Goal: Entertainment & Leisure: Browse casually

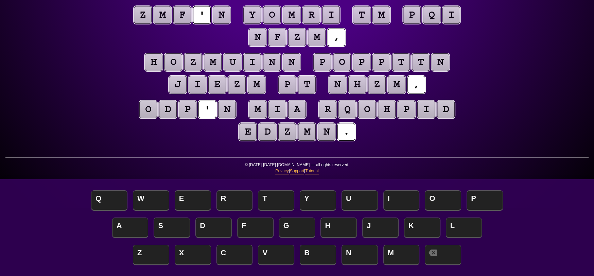
scroll to position [34, 0]
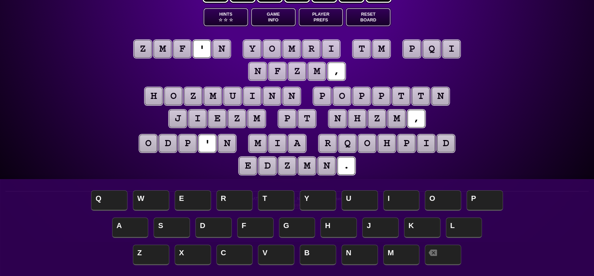
click at [233, 142] on puzzle-tile "n" at bounding box center [227, 144] width 18 height 18
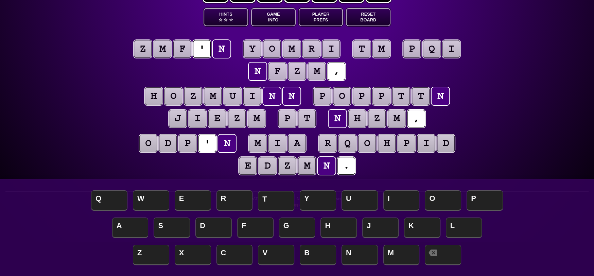
click at [282, 199] on span "T" at bounding box center [276, 201] width 36 height 20
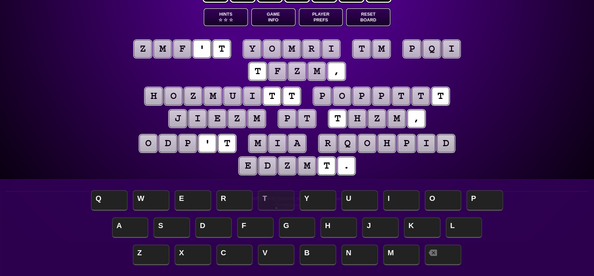
click at [385, 96] on puzzle-tile "p" at bounding box center [382, 96] width 18 height 18
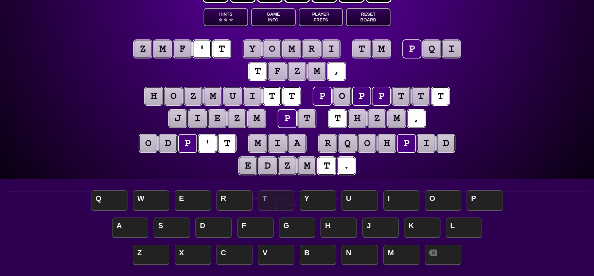
click at [326, 96] on puzzle-tile "p" at bounding box center [322, 96] width 18 height 18
click at [230, 264] on span "C" at bounding box center [235, 255] width 36 height 20
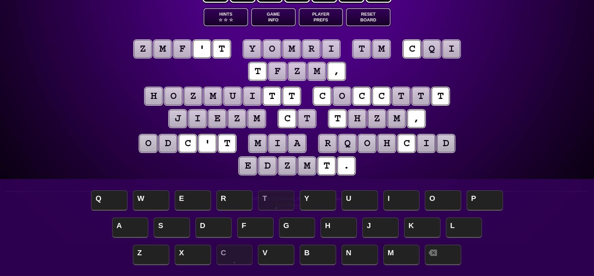
click at [403, 94] on puzzle-tile "t" at bounding box center [401, 96] width 18 height 18
click at [292, 120] on puzzle-tile "c" at bounding box center [287, 119] width 18 height 18
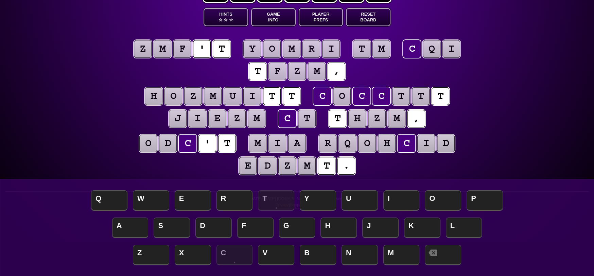
click at [406, 95] on puzzle-tile "t" at bounding box center [401, 96] width 18 height 18
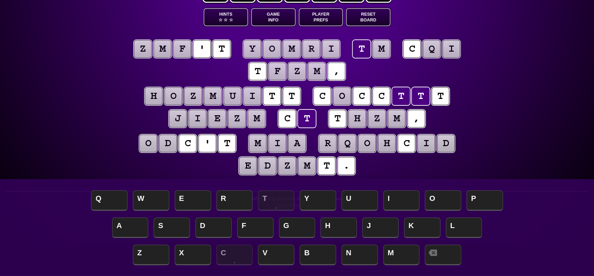
click at [325, 96] on puzzle-tile "c" at bounding box center [322, 96] width 18 height 18
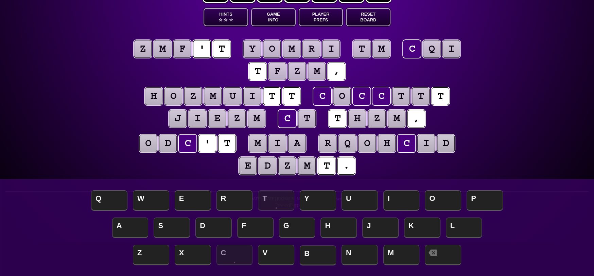
click at [319, 258] on span "B" at bounding box center [318, 255] width 36 height 20
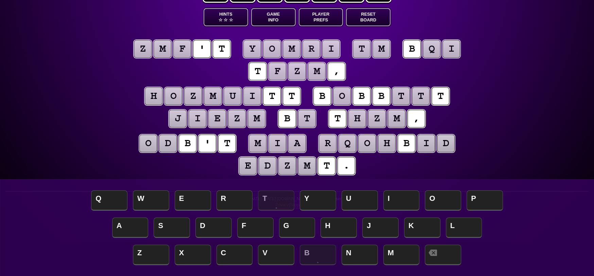
click at [346, 94] on puzzle-tile "o" at bounding box center [342, 96] width 18 height 18
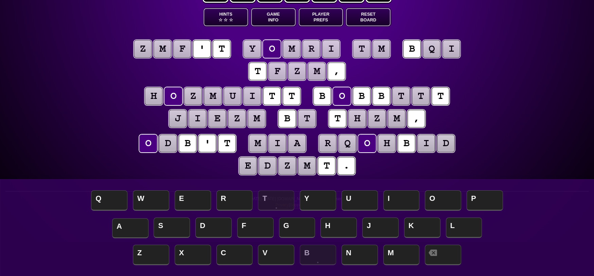
drag, startPoint x: 129, startPoint y: 227, endPoint x: 133, endPoint y: 228, distance: 4.5
click at [131, 228] on span "A" at bounding box center [130, 228] width 36 height 20
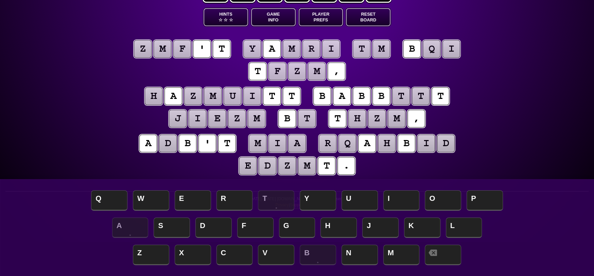
click at [400, 96] on puzzle-tile "t" at bounding box center [401, 96] width 18 height 18
click at [439, 196] on span "O" at bounding box center [443, 201] width 36 height 20
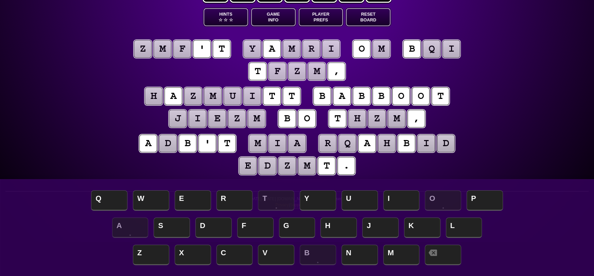
click at [444, 92] on puzzle-tile "t" at bounding box center [441, 96] width 18 height 18
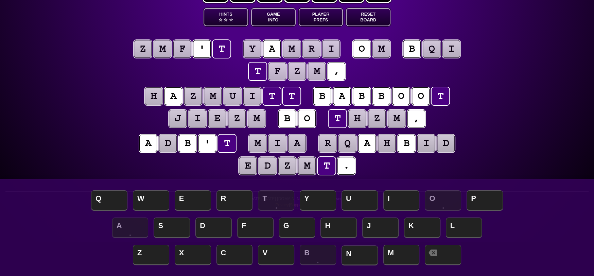
click at [356, 258] on span "N" at bounding box center [360, 255] width 36 height 20
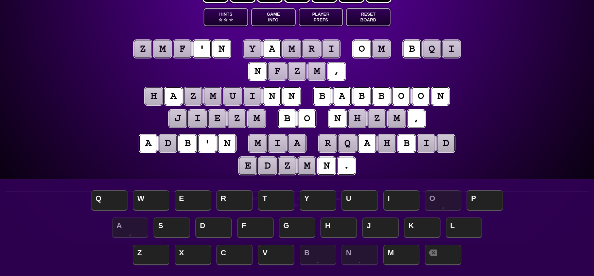
click at [325, 96] on puzzle-tile "b" at bounding box center [322, 96] width 18 height 18
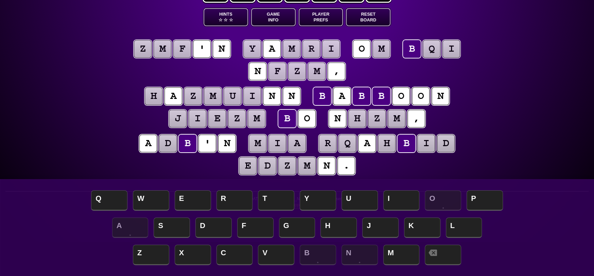
click at [401, 94] on puzzle-tile "o" at bounding box center [401, 96] width 18 height 18
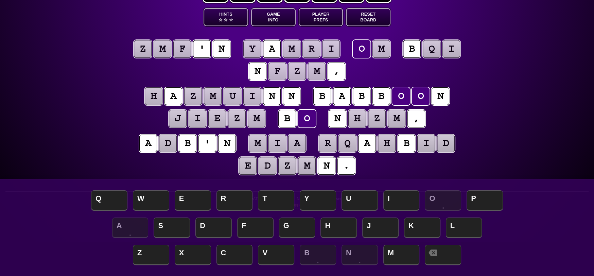
click at [367, 98] on puzzle-tile "b" at bounding box center [362, 96] width 18 height 18
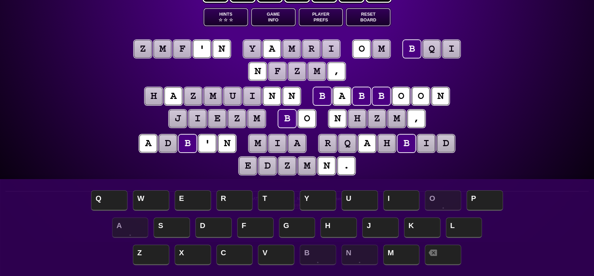
click at [401, 96] on puzzle-tile "o" at bounding box center [401, 96] width 18 height 18
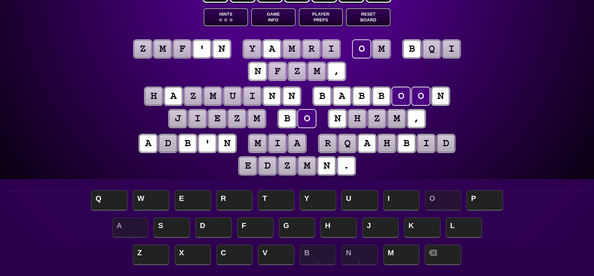
click at [367, 16] on button "Reset Board" at bounding box center [368, 17] width 45 height 18
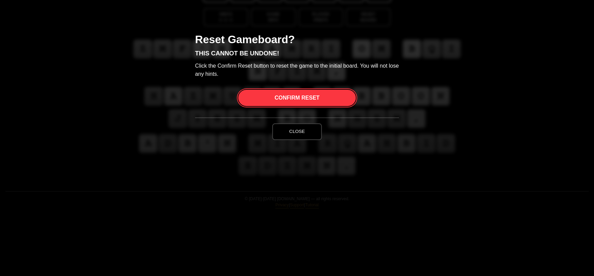
scroll to position [0, 0]
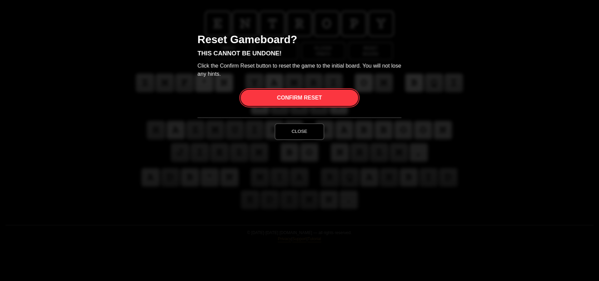
click at [303, 95] on span "Confirm Reset" at bounding box center [299, 98] width 45 height 16
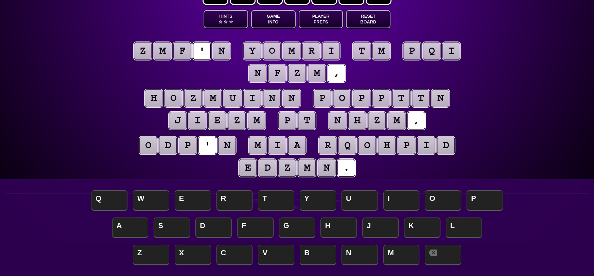
scroll to position [44, 0]
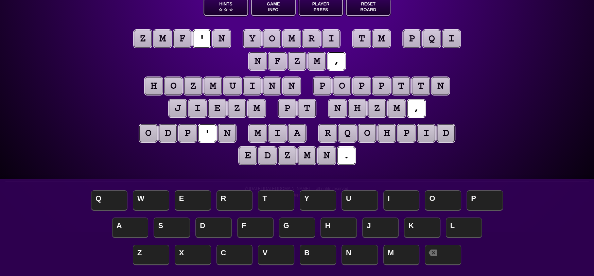
click at [224, 37] on puzzle-tile "n" at bounding box center [222, 39] width 18 height 18
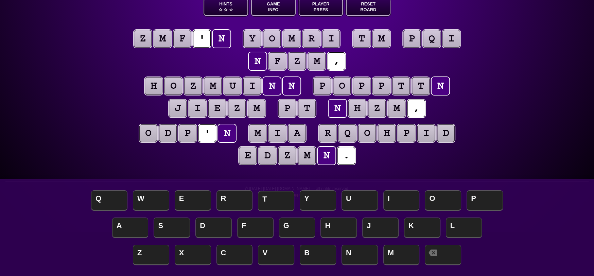
click at [272, 197] on span "T" at bounding box center [276, 201] width 36 height 20
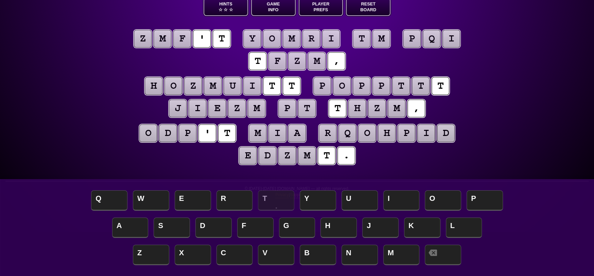
click at [169, 38] on puzzle-tile "m" at bounding box center [163, 39] width 18 height 18
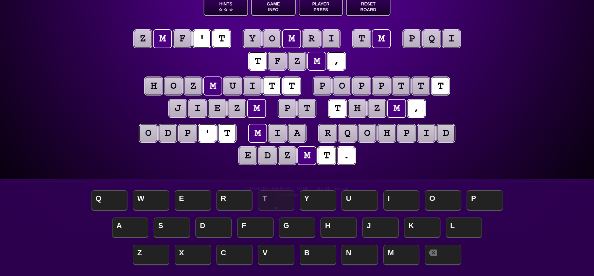
click at [147, 39] on puzzle-tile "z" at bounding box center [143, 39] width 18 height 18
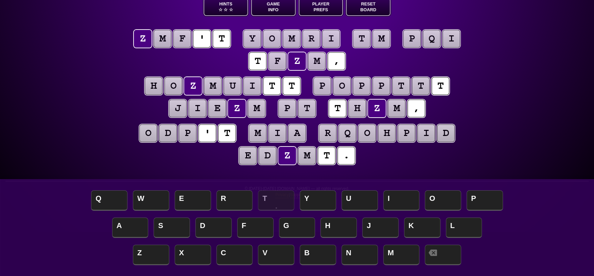
click at [163, 42] on puzzle-tile "m" at bounding box center [163, 39] width 18 height 18
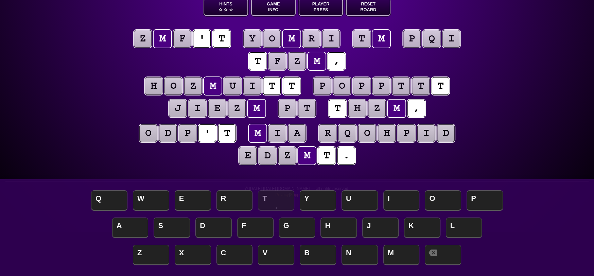
click at [147, 43] on puzzle-tile "z" at bounding box center [143, 39] width 18 height 18
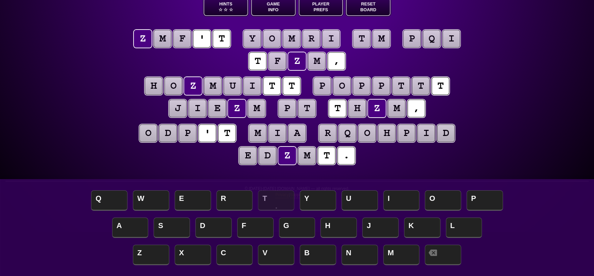
click at [166, 36] on puzzle-tile "m" at bounding box center [163, 39] width 18 height 18
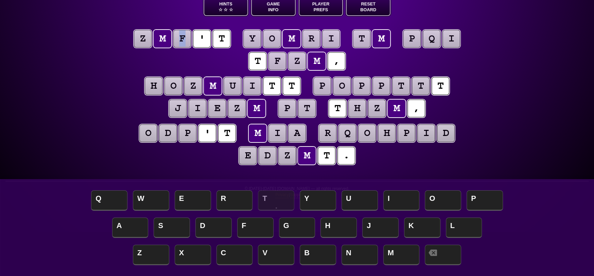
click at [186, 39] on puzzle-tile "f" at bounding box center [182, 39] width 18 height 18
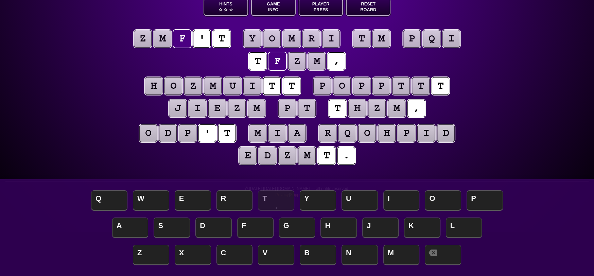
click at [191, 65] on puzzle-line "z m f ' t y o m r i t m p q i t f z m ," at bounding box center [297, 50] width 348 height 45
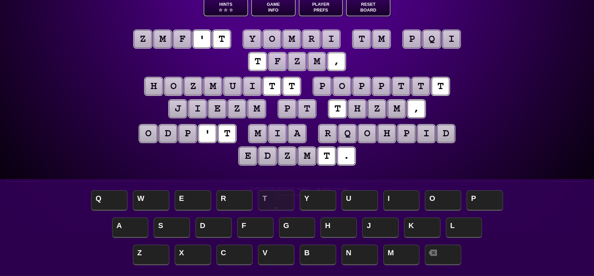
click at [188, 39] on puzzle-tile "f" at bounding box center [182, 39] width 18 height 18
click at [362, 258] on span "N" at bounding box center [360, 255] width 36 height 20
click at [146, 41] on puzzle-tile "z" at bounding box center [143, 39] width 18 height 18
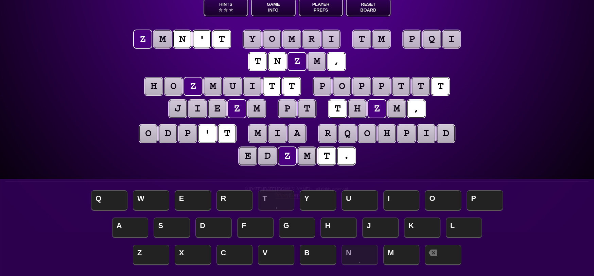
click at [164, 37] on puzzle-tile "m" at bounding box center [163, 39] width 18 height 18
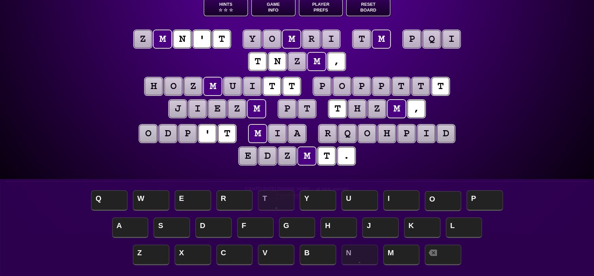
click at [448, 201] on span "O" at bounding box center [443, 201] width 36 height 20
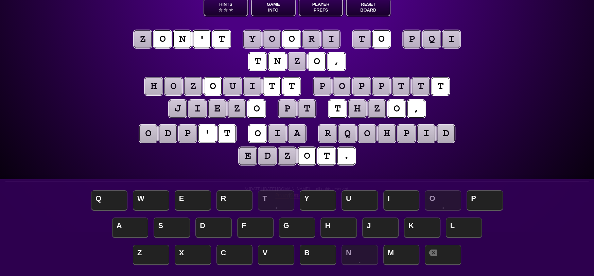
click at [144, 38] on puzzle-tile "z" at bounding box center [143, 39] width 18 height 18
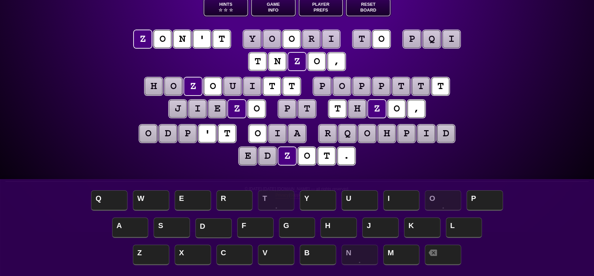
click at [217, 234] on span "D" at bounding box center [214, 228] width 36 height 20
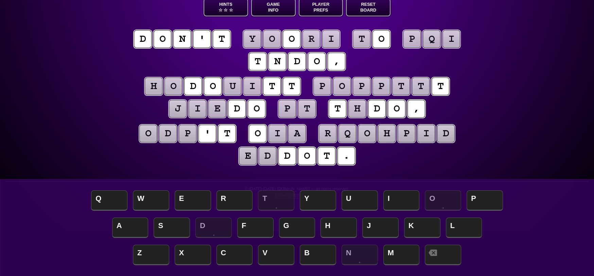
click at [164, 38] on puzzle-tile "o" at bounding box center [163, 39] width 18 height 18
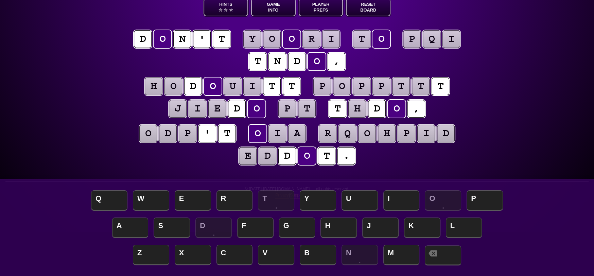
click at [453, 261] on span at bounding box center [443, 255] width 36 height 20
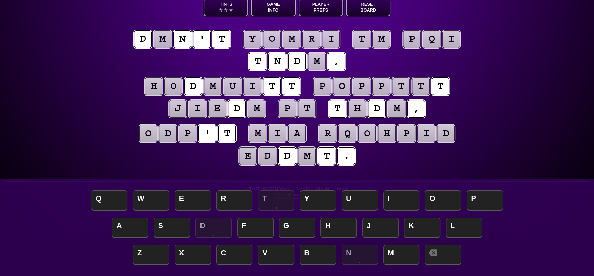
click at [151, 39] on puzzle-tile "d" at bounding box center [143, 39] width 18 height 18
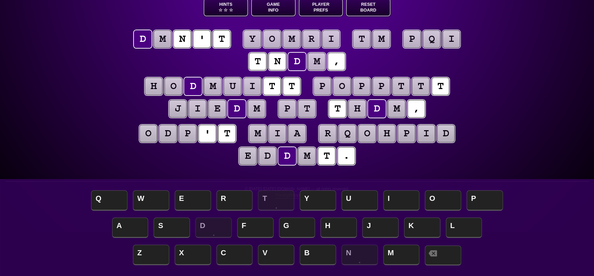
click at [445, 257] on span at bounding box center [443, 255] width 36 height 20
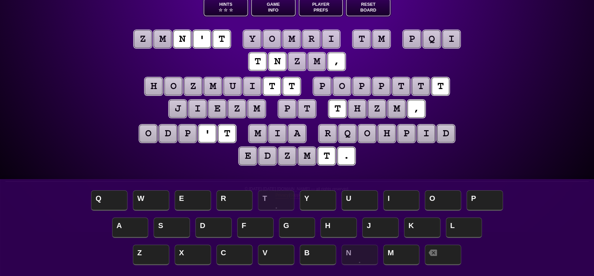
click at [364, 35] on puzzle-tile "t" at bounding box center [362, 39] width 18 height 18
click at [384, 36] on puzzle-tile "m" at bounding box center [382, 39] width 18 height 18
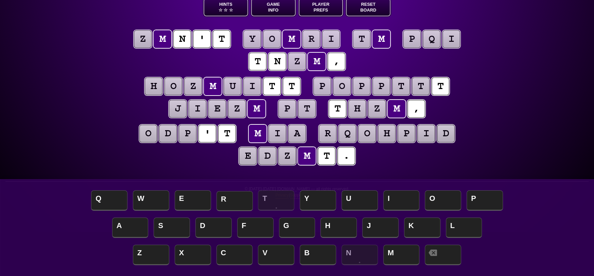
click at [234, 197] on span "R" at bounding box center [235, 201] width 36 height 20
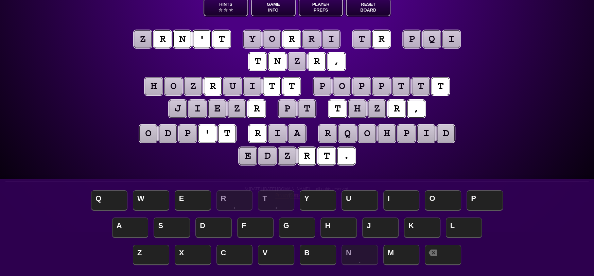
click at [364, 32] on puzzle-tile "t" at bounding box center [362, 39] width 18 height 18
click at [442, 201] on span "O" at bounding box center [443, 201] width 36 height 20
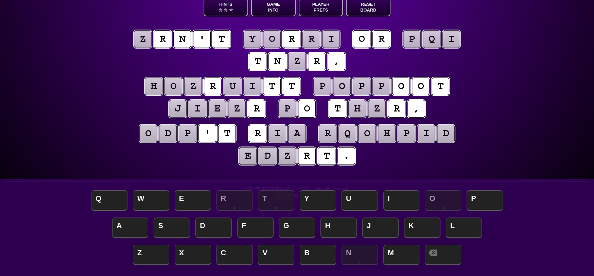
click at [282, 65] on puzzle-tile "n" at bounding box center [278, 62] width 18 height 18
click at [454, 257] on span at bounding box center [443, 255] width 36 height 20
click at [166, 41] on puzzle-tile "r" at bounding box center [163, 39] width 18 height 18
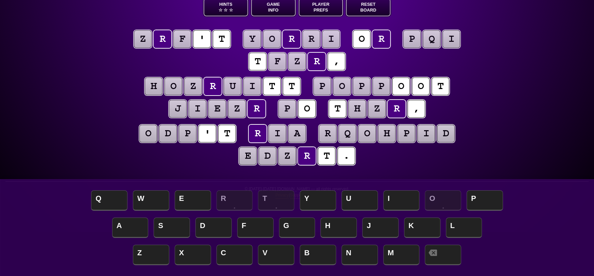
click at [166, 65] on puzzle-line "z r f ' t y o r r i o r p q i t f z r ," at bounding box center [297, 51] width 348 height 45
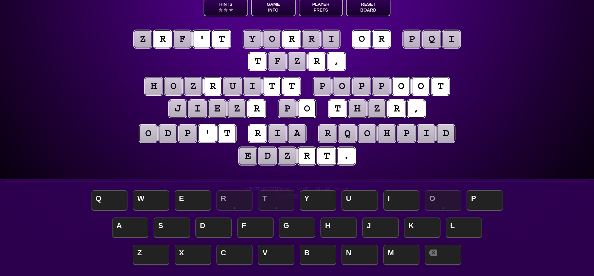
scroll to position [44, 0]
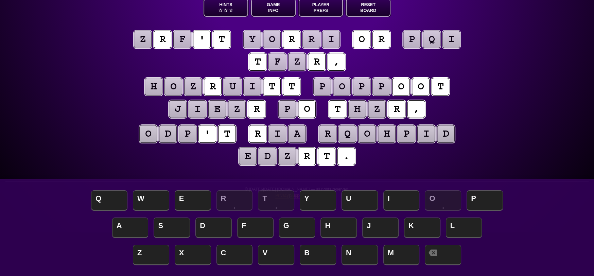
click at [385, 38] on puzzle-tile "r" at bounding box center [382, 40] width 18 height 18
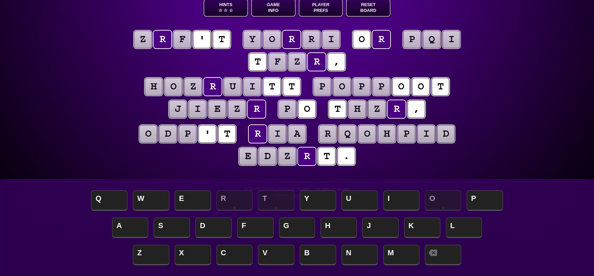
click at [449, 84] on puzzle-tile "t" at bounding box center [441, 87] width 18 height 18
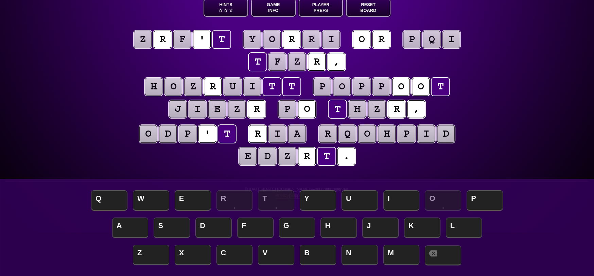
click at [446, 259] on span at bounding box center [443, 255] width 36 height 20
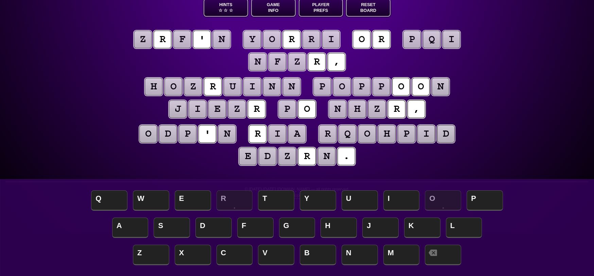
click at [313, 42] on puzzle-tile "r" at bounding box center [312, 40] width 18 height 18
click at [272, 41] on puzzle-tile "o" at bounding box center [272, 40] width 18 height 18
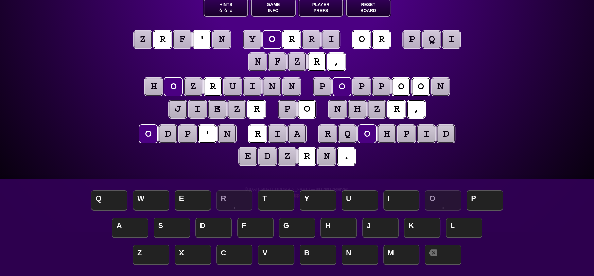
click at [253, 36] on puzzle-tile "y" at bounding box center [252, 40] width 18 height 18
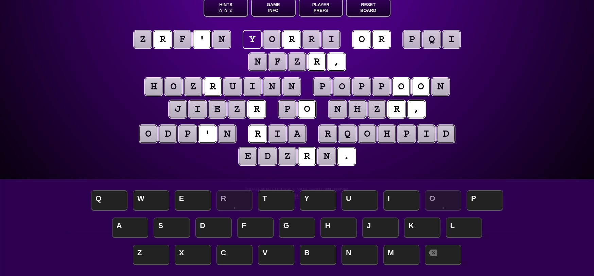
click at [366, 40] on puzzle-tile "o" at bounding box center [362, 40] width 18 height 18
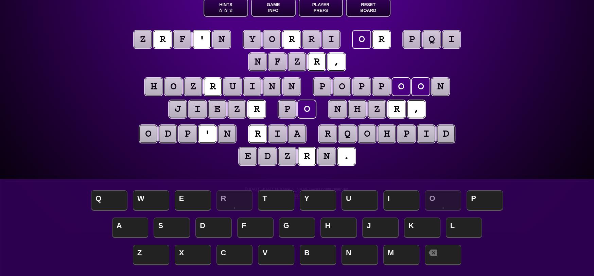
click at [390, 44] on puzzle-tile "r" at bounding box center [382, 40] width 18 height 18
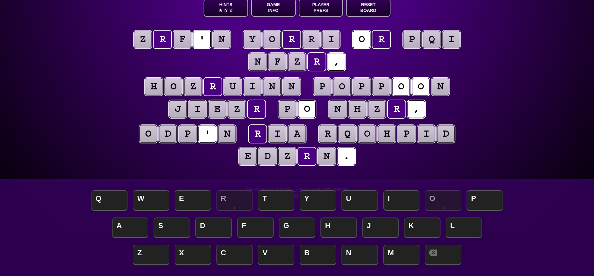
click at [166, 60] on puzzle-line "z r f ' n y o r r i o r p q i n f z r ," at bounding box center [297, 51] width 348 height 45
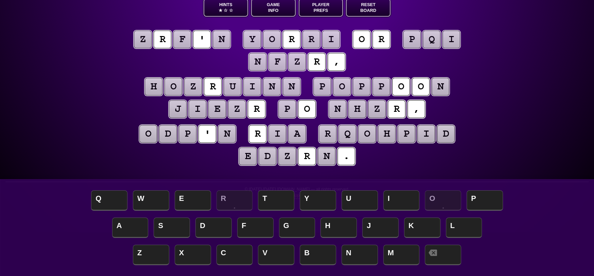
scroll to position [43, 0]
click at [230, 134] on puzzle-tile "n" at bounding box center [227, 134] width 18 height 18
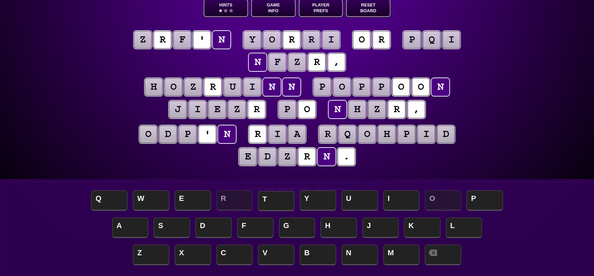
click at [279, 202] on span "T" at bounding box center [276, 201] width 36 height 20
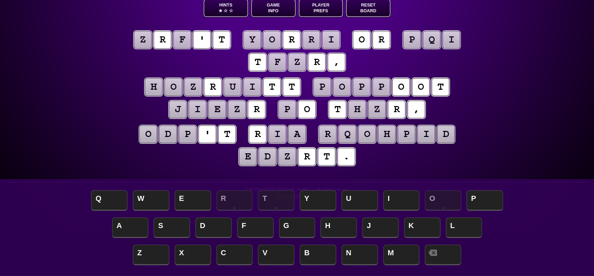
click at [295, 90] on puzzle-tile "t" at bounding box center [292, 87] width 18 height 18
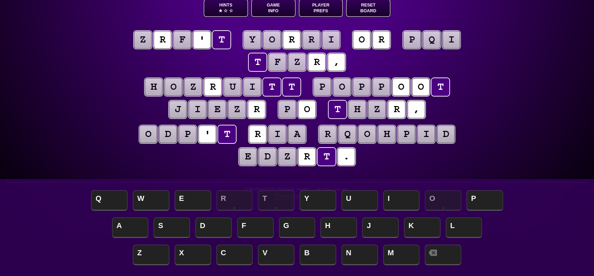
click at [228, 39] on puzzle-tile "t" at bounding box center [222, 40] width 18 height 18
click at [168, 228] on span "S" at bounding box center [172, 228] width 36 height 20
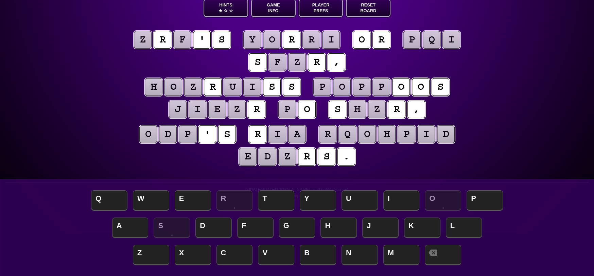
scroll to position [9, 0]
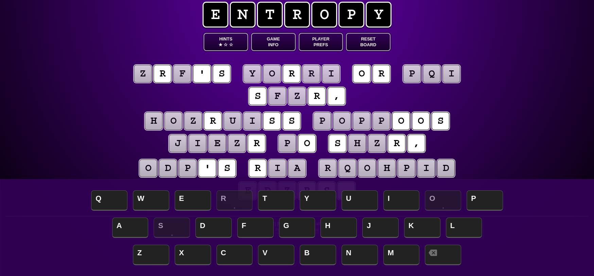
click at [327, 120] on puzzle-tile "p" at bounding box center [322, 121] width 18 height 18
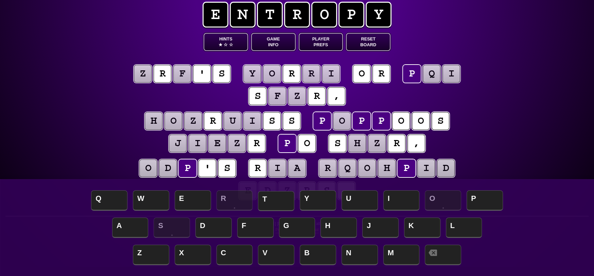
click at [275, 205] on span "T" at bounding box center [276, 201] width 36 height 20
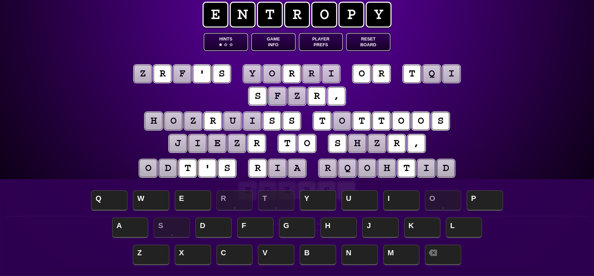
click at [351, 119] on puzzle-tile "o" at bounding box center [342, 121] width 18 height 18
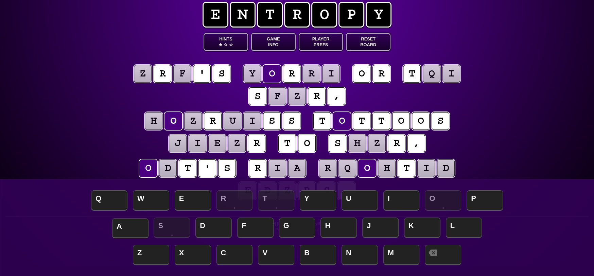
click at [139, 228] on span "A" at bounding box center [130, 228] width 36 height 20
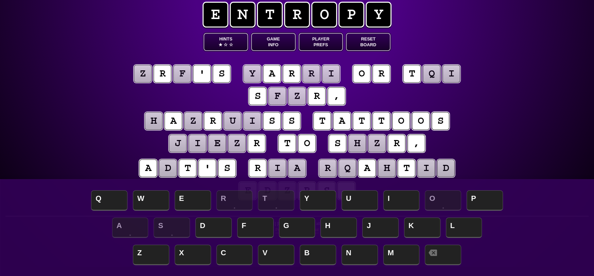
click at [170, 75] on puzzle-tile "r" at bounding box center [163, 74] width 18 height 18
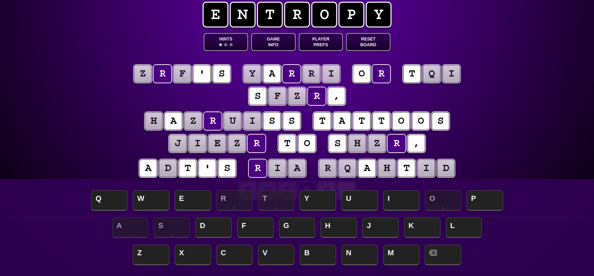
click at [165, 72] on puzzle-tile "r" at bounding box center [163, 74] width 18 height 18
click at [448, 254] on span at bounding box center [443, 255] width 36 height 20
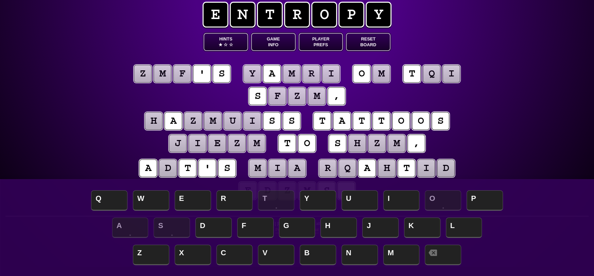
click at [165, 71] on puzzle-tile "m" at bounding box center [163, 74] width 18 height 18
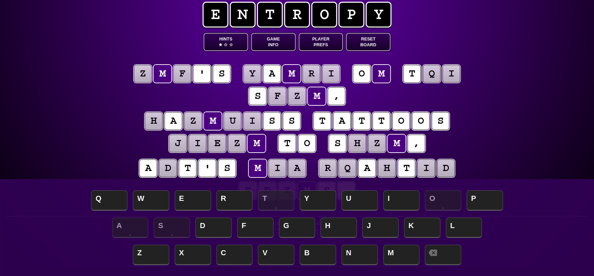
click at [165, 71] on puzzle-tile "m" at bounding box center [163, 74] width 18 height 18
click at [273, 73] on puzzle-tile "a" at bounding box center [272, 74] width 18 height 18
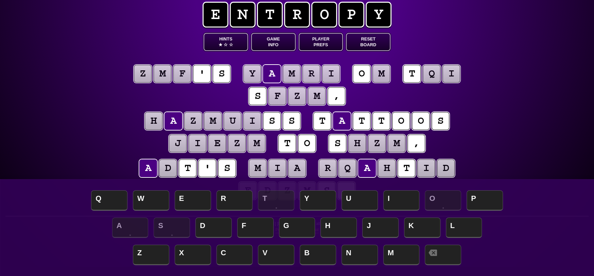
click at [220, 102] on puzzle-line "z m f ' s y a m r i o m t q i s f z m ," at bounding box center [297, 85] width 348 height 45
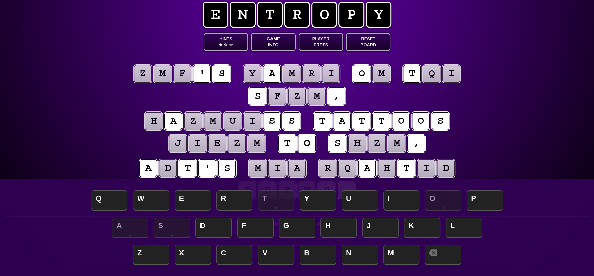
scroll to position [9, 0]
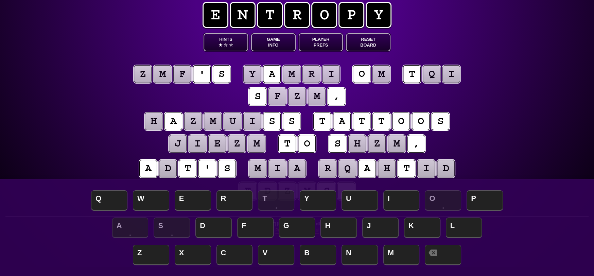
click at [165, 77] on puzzle-tile "m" at bounding box center [163, 74] width 18 height 18
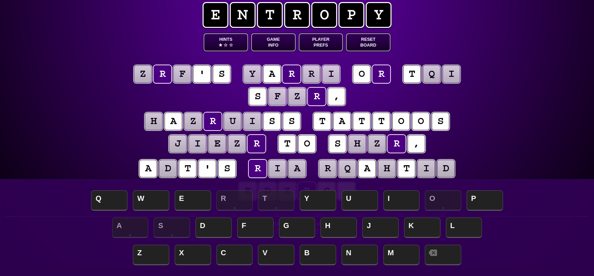
click at [439, 76] on puzzle-tile "q" at bounding box center [432, 74] width 18 height 18
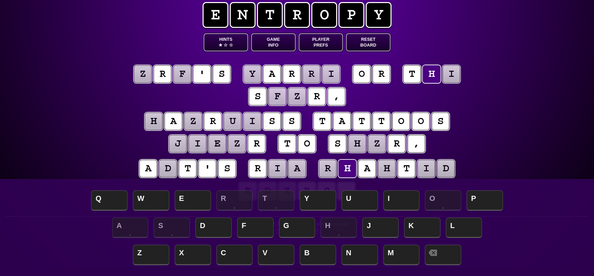
click at [454, 74] on puzzle-tile "i" at bounding box center [452, 74] width 18 height 18
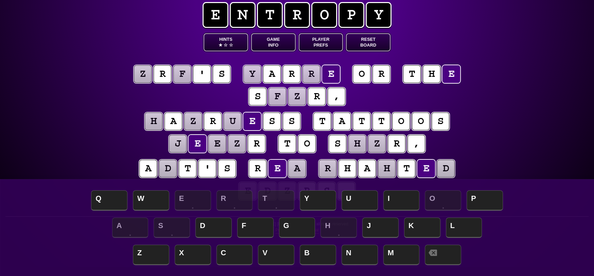
click at [415, 93] on puzzle-line "z r f ' s y a r r e o r t h e s f z r ," at bounding box center [297, 86] width 348 height 45
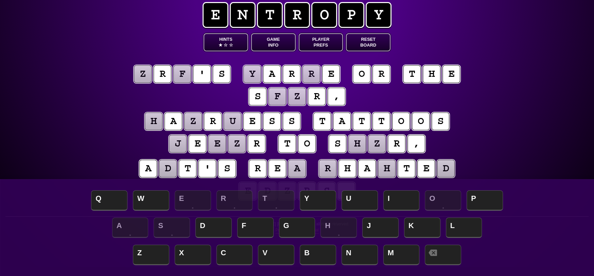
scroll to position [9, 0]
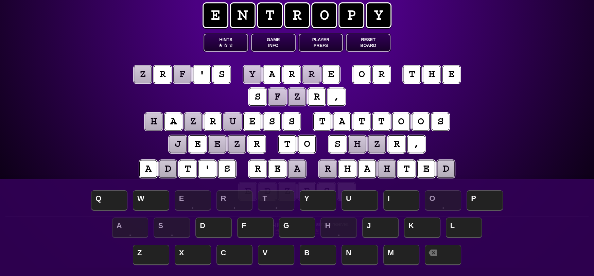
click at [235, 121] on puzzle-tile "u" at bounding box center [233, 122] width 18 height 18
click at [443, 252] on span at bounding box center [443, 255] width 36 height 20
click at [298, 168] on puzzle-tile "a" at bounding box center [297, 169] width 18 height 18
click at [211, 228] on span "D" at bounding box center [214, 228] width 36 height 20
click at [173, 166] on puzzle-tile "d" at bounding box center [168, 169] width 18 height 18
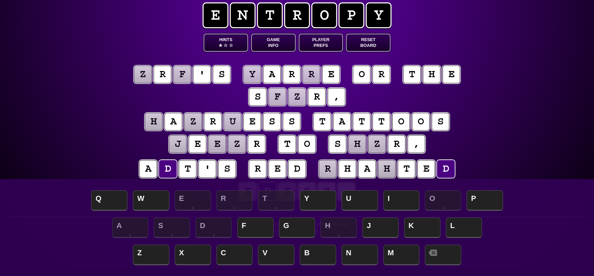
click at [173, 166] on puzzle-tile "d" at bounding box center [168, 169] width 18 height 18
click at [457, 262] on span at bounding box center [443, 255] width 36 height 20
click at [200, 119] on puzzle-tile "z" at bounding box center [193, 122] width 18 height 18
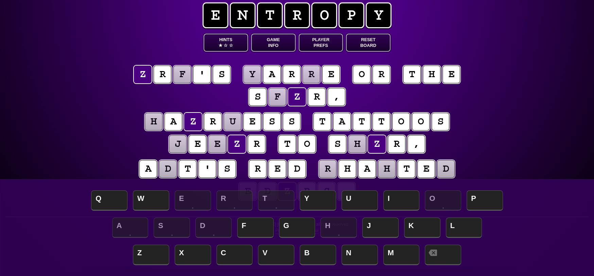
click at [277, 73] on puzzle-tile "a" at bounding box center [272, 75] width 18 height 18
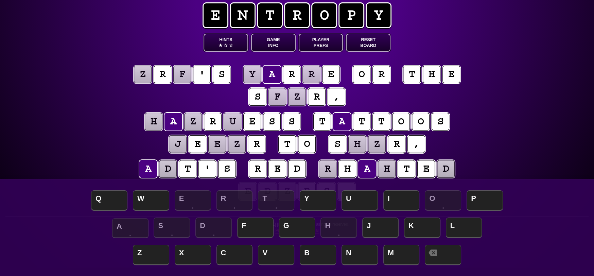
click at [131, 227] on span "A" at bounding box center [130, 228] width 36 height 20
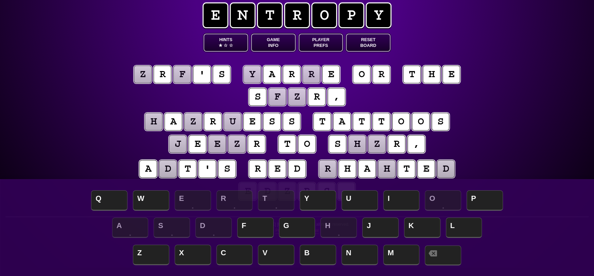
click at [442, 252] on span at bounding box center [443, 255] width 36 height 20
drag, startPoint x: 345, startPoint y: 119, endPoint x: 348, endPoint y: 128, distance: 9.4
click at [346, 122] on puzzle-tile "a" at bounding box center [342, 122] width 18 height 18
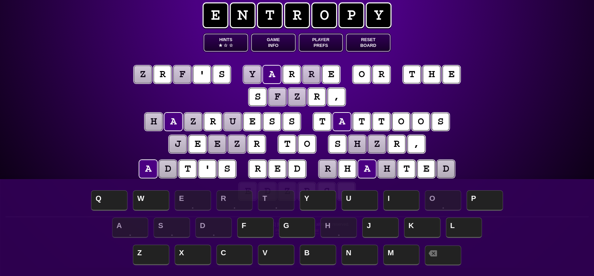
click at [442, 261] on span at bounding box center [443, 255] width 36 height 20
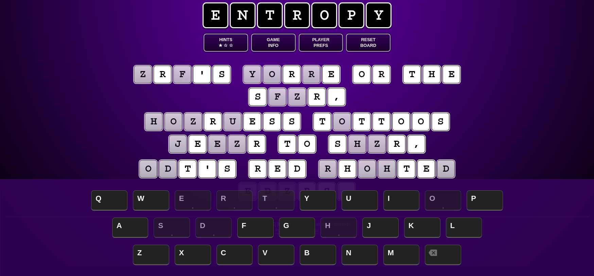
click at [345, 117] on puzzle-tile "o" at bounding box center [342, 122] width 18 height 18
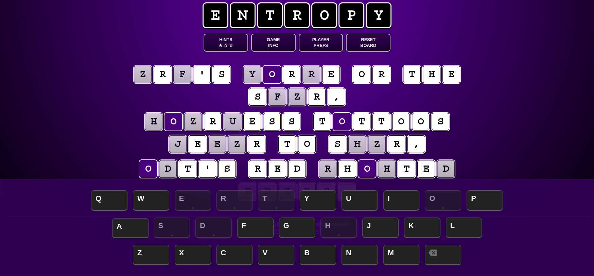
click at [122, 226] on span "A" at bounding box center [130, 228] width 36 height 20
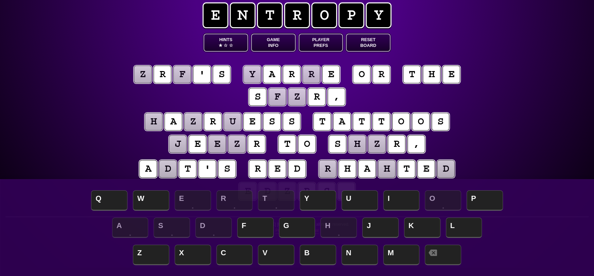
click at [278, 99] on puzzle-tile "f" at bounding box center [278, 97] width 18 height 18
click at [443, 197] on span "O" at bounding box center [443, 201] width 36 height 20
click at [489, 150] on div "e n t r o p y Hints ★ ☆ ☆ Game Info Player Prefs Reset Board z r f ' s y a r r …" at bounding box center [297, 129] width 594 height 276
click at [231, 40] on button "Hints ★ ☆ ☆" at bounding box center [226, 43] width 45 height 18
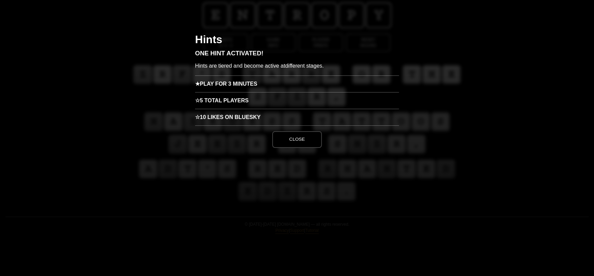
scroll to position [0, 0]
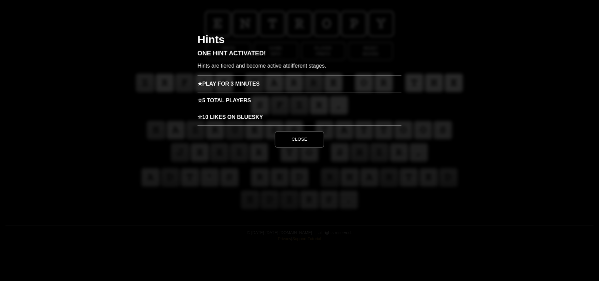
click at [222, 84] on h3 "★ Play for 3 minutes" at bounding box center [300, 83] width 204 height 17
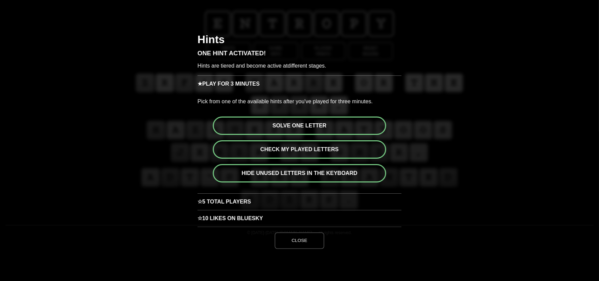
click at [285, 174] on button "Hide unused letters in the keyboard" at bounding box center [299, 173] width 173 height 18
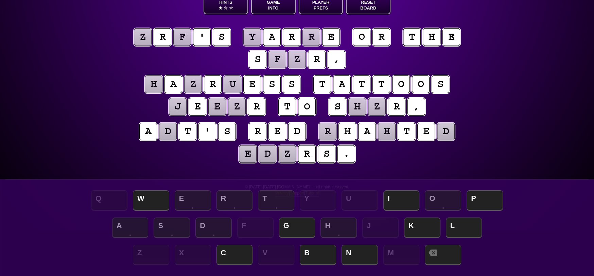
scroll to position [34, 0]
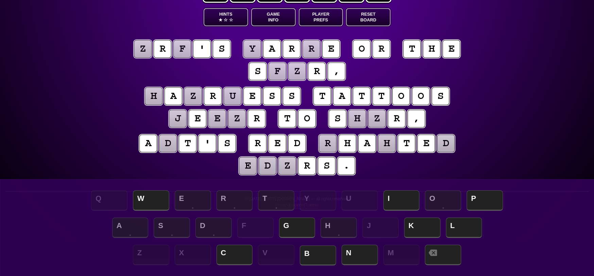
click at [311, 252] on span "B" at bounding box center [318, 255] width 36 height 20
click at [481, 118] on div "e n t r o p y Hints ★ ☆ ☆ Game Info Player Prefs Reset Board z r f ' s y a r r …" at bounding box center [297, 104] width 594 height 276
click at [250, 168] on puzzle-tile "e" at bounding box center [248, 166] width 18 height 18
click at [295, 71] on puzzle-tile "z" at bounding box center [297, 72] width 18 height 18
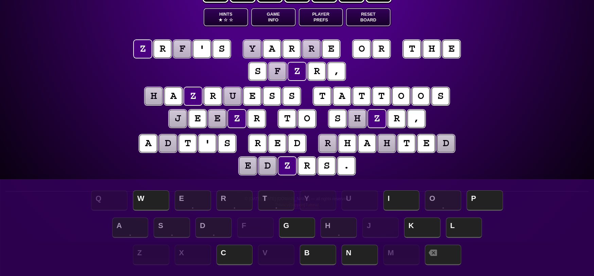
click at [365, 201] on div "Q W E R T Y U I O P" at bounding box center [297, 201] width 581 height 27
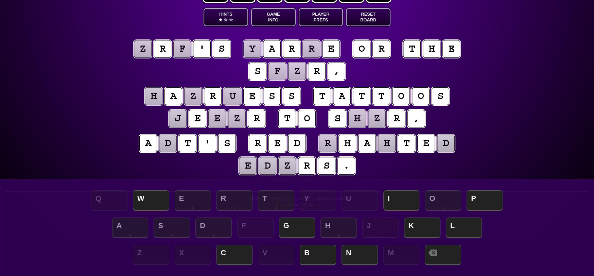
click at [368, 197] on div "Q W E R T Y U I O P" at bounding box center [297, 201] width 581 height 27
click at [400, 201] on span "I" at bounding box center [402, 201] width 36 height 20
click at [276, 47] on puzzle-tile "a" at bounding box center [272, 49] width 18 height 18
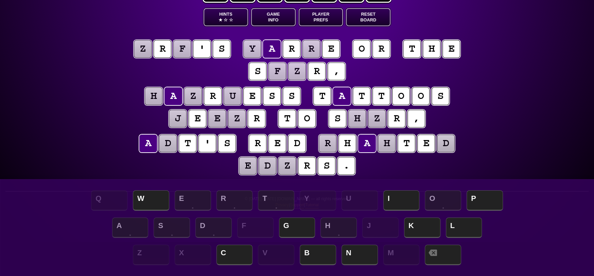
click at [236, 96] on puzzle-tile "u" at bounding box center [233, 96] width 18 height 18
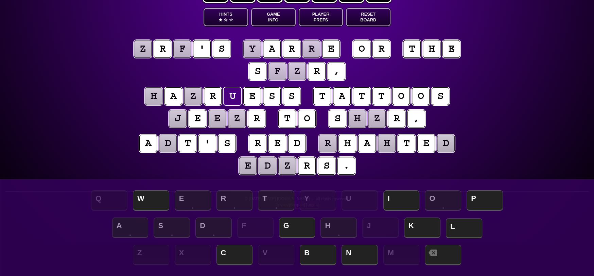
click at [472, 223] on span "L" at bounding box center [464, 228] width 36 height 20
click at [197, 99] on puzzle-tile "z" at bounding box center [193, 96] width 18 height 18
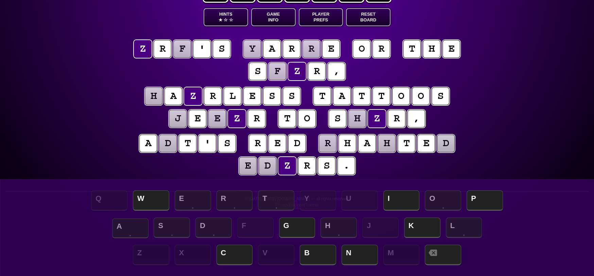
click at [130, 227] on span "A" at bounding box center [130, 228] width 36 height 20
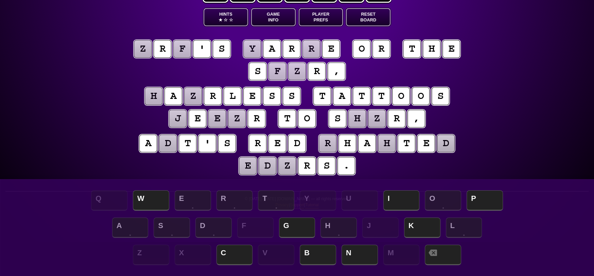
click at [156, 96] on puzzle-tile "h" at bounding box center [154, 96] width 18 height 18
click at [245, 253] on span "C" at bounding box center [235, 255] width 36 height 20
click at [219, 16] on button "Hints ★ ☆ ☆" at bounding box center [226, 17] width 45 height 18
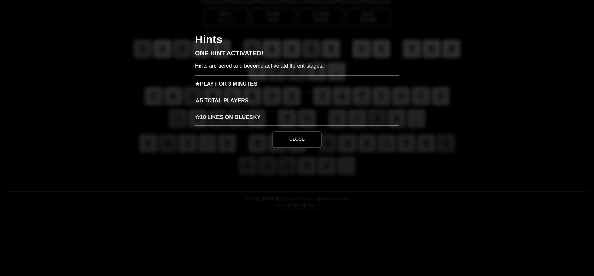
scroll to position [0, 0]
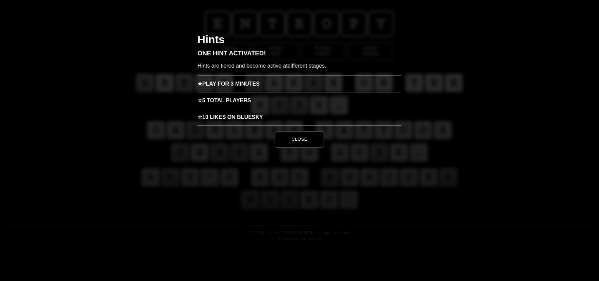
click at [299, 142] on button "Close" at bounding box center [300, 139] width 50 height 16
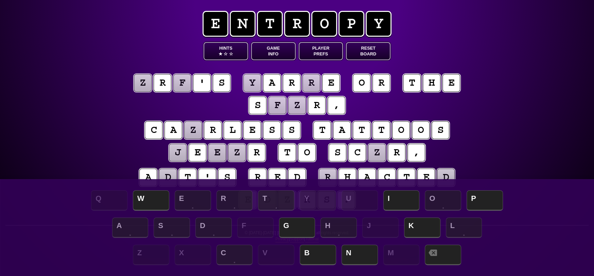
click at [228, 45] on button "Hints ★ ☆ ☆" at bounding box center [226, 51] width 45 height 18
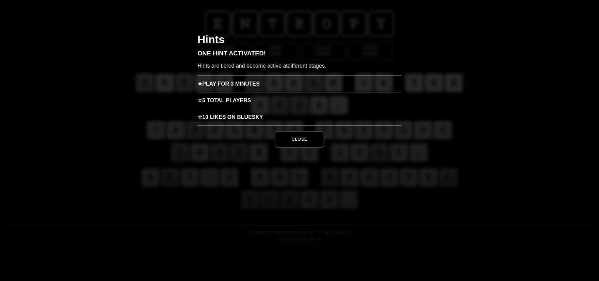
click at [239, 85] on h3 "★ Play for 3 minutes" at bounding box center [300, 83] width 204 height 17
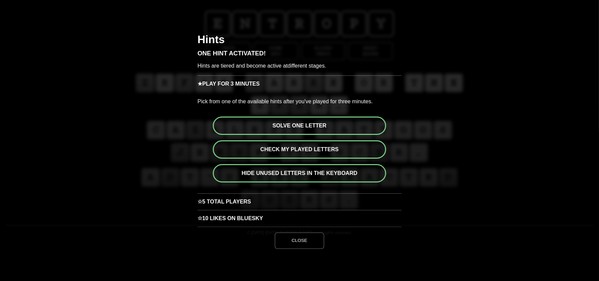
click at [262, 148] on button "Check my played letters" at bounding box center [299, 149] width 173 height 18
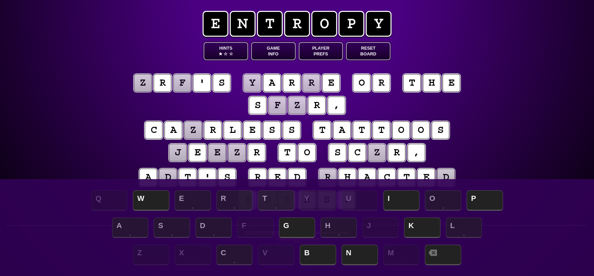
click at [236, 57] on button "Hints ★ ☆ ☆" at bounding box center [226, 51] width 45 height 18
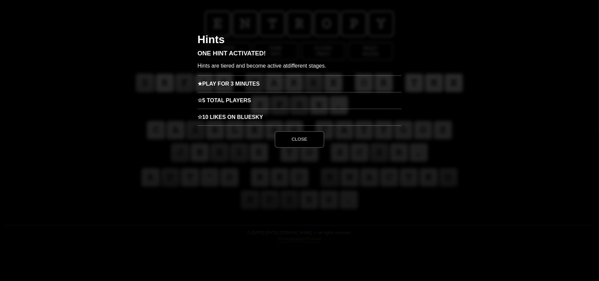
click at [240, 102] on h3 "☆ 5 Total Players" at bounding box center [300, 100] width 204 height 17
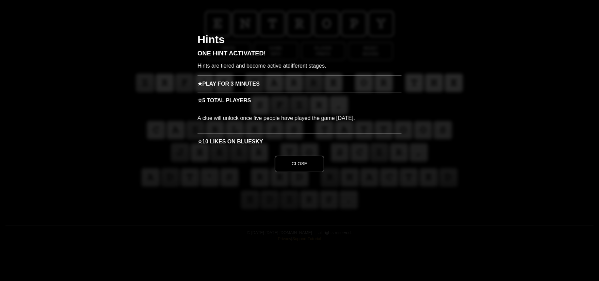
click at [236, 142] on h3 "☆ 10 Likes on Bluesky" at bounding box center [300, 141] width 204 height 17
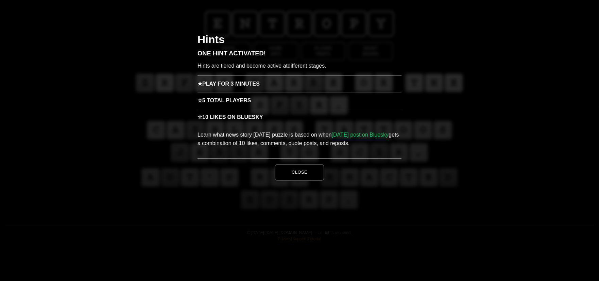
click at [302, 173] on button "Close" at bounding box center [300, 172] width 50 height 16
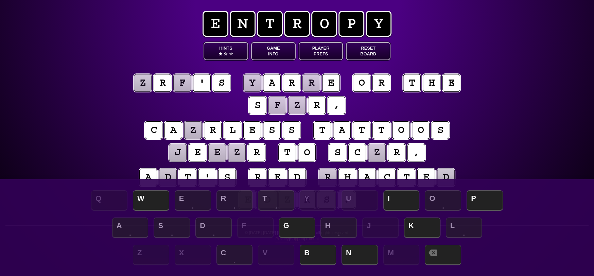
click at [103, 102] on div "e n t r o p y Hints ★ ☆ ☆ Game Info Player Prefs Reset Board z r f ' s y a r r …" at bounding box center [297, 138] width 594 height 276
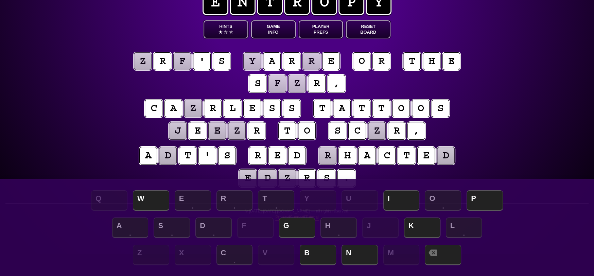
scroll to position [34, 0]
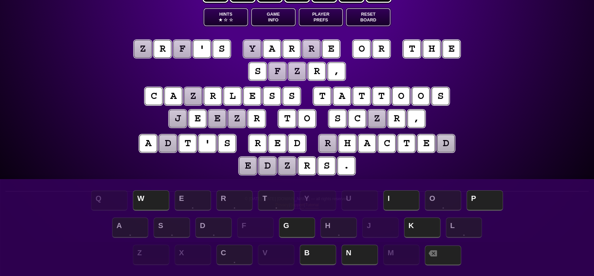
click at [442, 249] on span at bounding box center [443, 255] width 36 height 20
click at [364, 116] on puzzle-tile "c" at bounding box center [358, 119] width 18 height 18
click at [452, 252] on span at bounding box center [443, 255] width 36 height 20
click at [446, 252] on span at bounding box center [443, 255] width 36 height 20
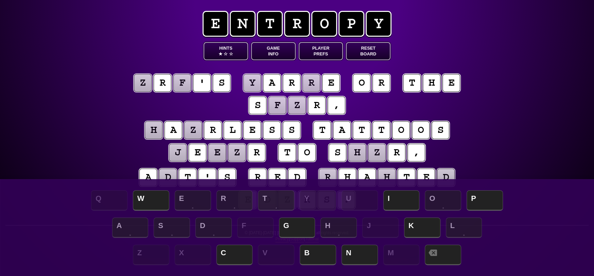
click at [367, 53] on button "Reset Board" at bounding box center [368, 51] width 45 height 18
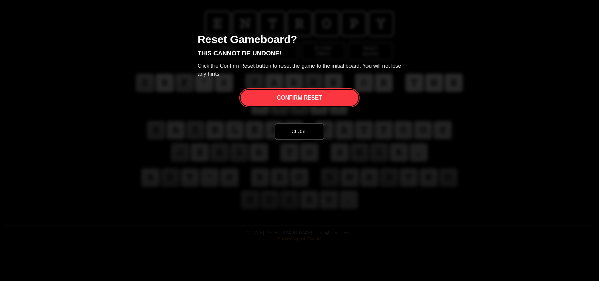
click at [303, 136] on button "Close" at bounding box center [300, 131] width 50 height 16
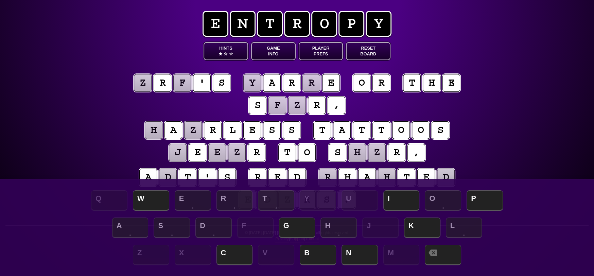
click at [357, 50] on button "Reset Board" at bounding box center [368, 51] width 45 height 18
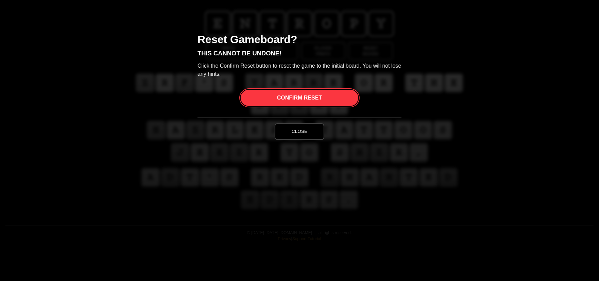
click at [300, 97] on span "Confirm Reset" at bounding box center [299, 98] width 45 height 16
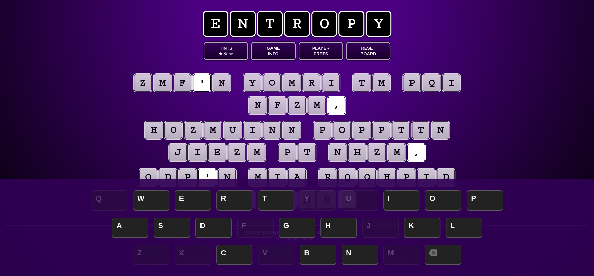
click at [329, 127] on puzzle-tile "p" at bounding box center [322, 130] width 18 height 18
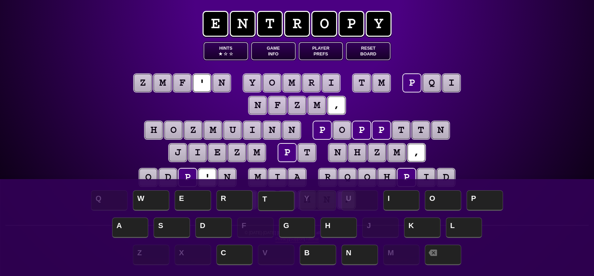
click at [275, 201] on span "T" at bounding box center [276, 201] width 36 height 20
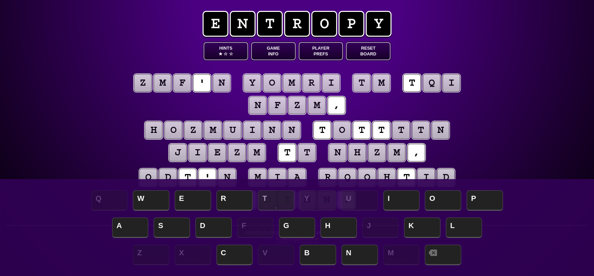
click at [346, 123] on puzzle-tile "o" at bounding box center [342, 130] width 18 height 18
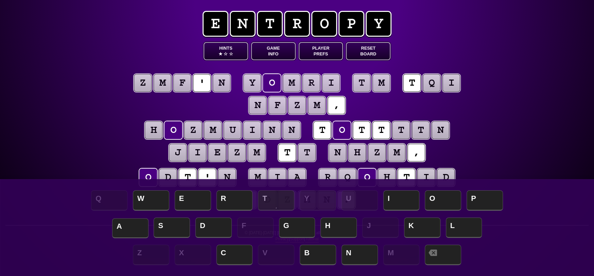
drag, startPoint x: 122, startPoint y: 226, endPoint x: 139, endPoint y: 226, distance: 16.3
click at [123, 226] on span "A" at bounding box center [130, 228] width 36 height 20
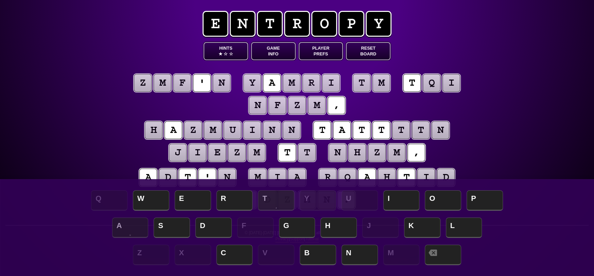
click at [387, 125] on puzzle-tile "t" at bounding box center [382, 130] width 18 height 18
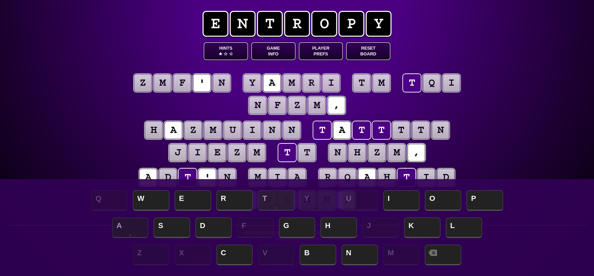
click at [403, 128] on puzzle-tile "t" at bounding box center [401, 130] width 18 height 18
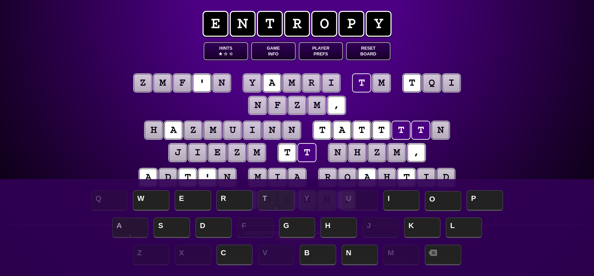
click at [439, 202] on span "O" at bounding box center [443, 201] width 36 height 20
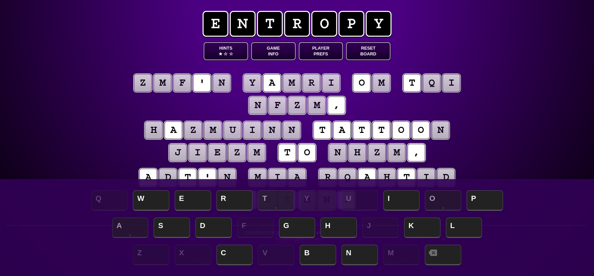
click at [443, 133] on puzzle-tile "n" at bounding box center [441, 130] width 18 height 18
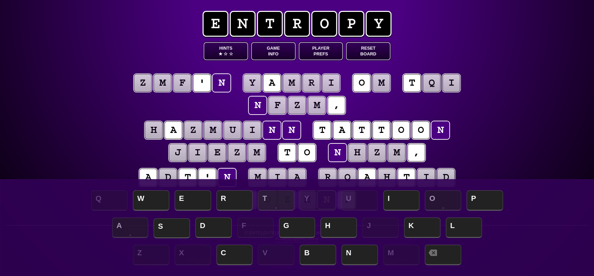
click at [167, 227] on span "S" at bounding box center [172, 228] width 36 height 20
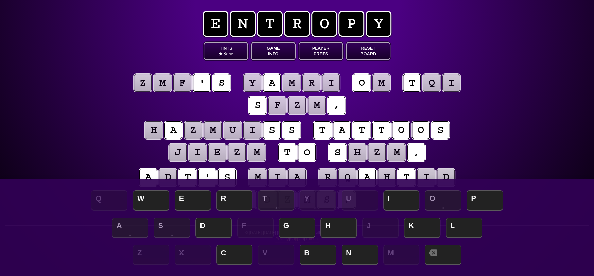
click at [497, 119] on div "e n t r o p y Hints ★ ☆ ☆ Game Info Player Prefs Reset Board z m f ' s y a m r …" at bounding box center [297, 138] width 594 height 276
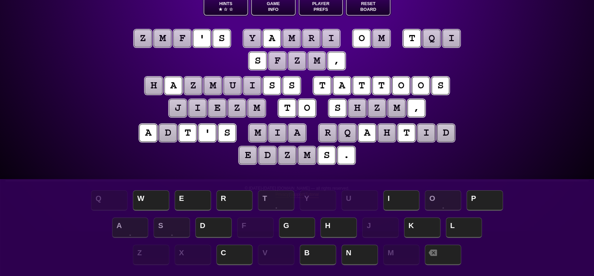
scroll to position [34, 0]
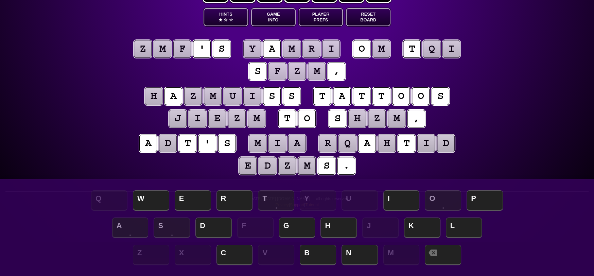
click at [387, 49] on puzzle-tile "m" at bounding box center [382, 49] width 18 height 18
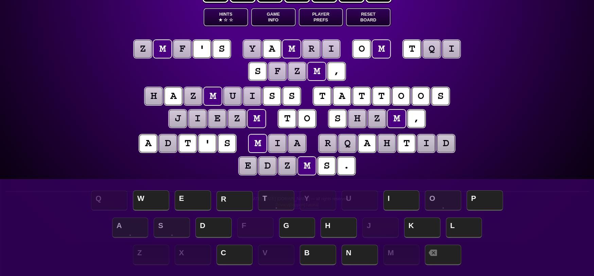
click at [232, 202] on span "R" at bounding box center [235, 201] width 36 height 20
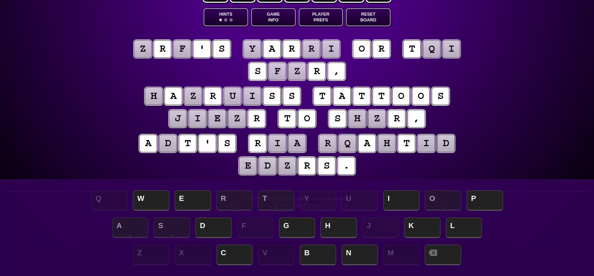
click at [435, 50] on puzzle-tile "q" at bounding box center [432, 49] width 18 height 18
click at [337, 227] on span "H" at bounding box center [339, 228] width 36 height 20
click at [187, 202] on span "E" at bounding box center [193, 201] width 36 height 20
click at [453, 48] on puzzle-tile "i" at bounding box center [452, 49] width 18 height 18
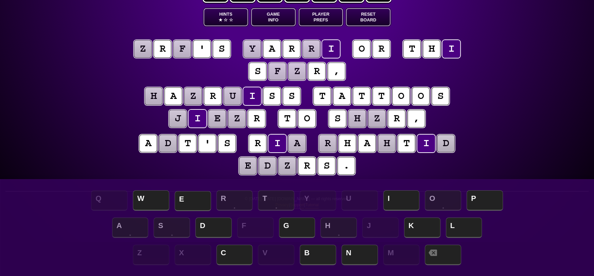
click at [193, 201] on span "E" at bounding box center [193, 201] width 36 height 20
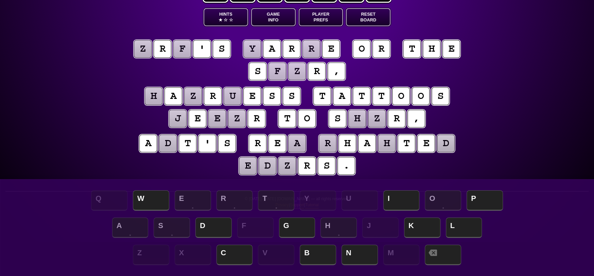
click at [446, 139] on puzzle-tile "d" at bounding box center [446, 144] width 18 height 18
click at [362, 254] on span "N" at bounding box center [360, 255] width 36 height 20
click at [302, 145] on puzzle-tile "a" at bounding box center [297, 144] width 18 height 18
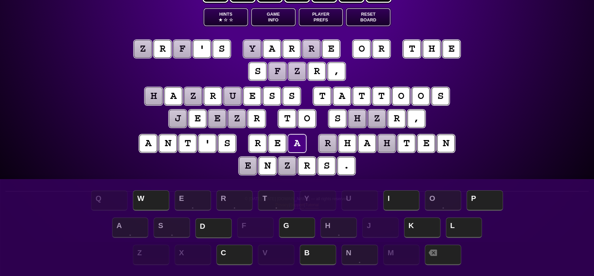
click at [218, 228] on span "D" at bounding box center [214, 228] width 36 height 20
click at [251, 166] on puzzle-tile "e" at bounding box center [248, 166] width 18 height 18
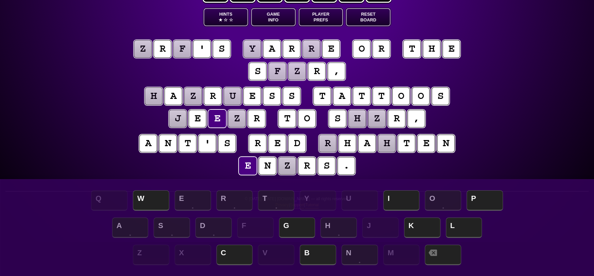
click at [359, 19] on button "Reset Board" at bounding box center [368, 17] width 45 height 18
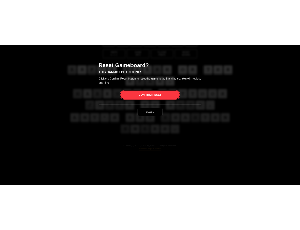
scroll to position [0, 0]
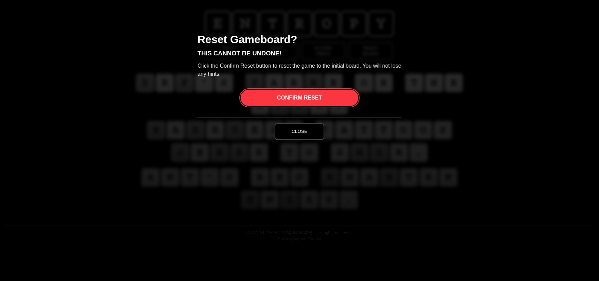
click at [312, 96] on span "Confirm Reset" at bounding box center [299, 98] width 45 height 16
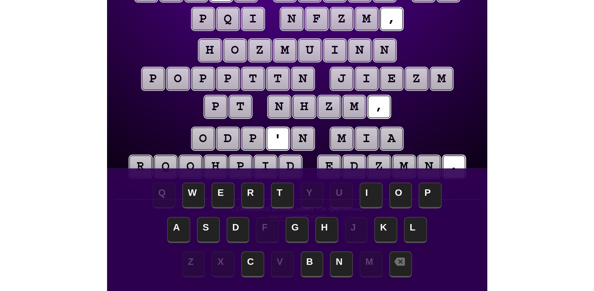
scroll to position [63, 0]
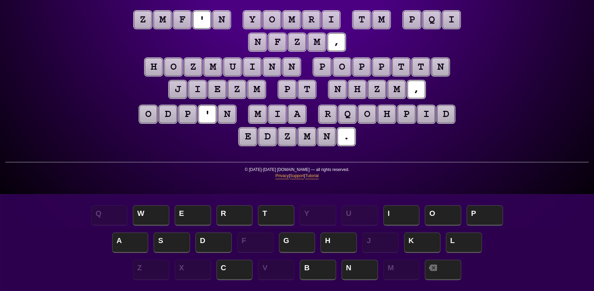
click at [321, 64] on puzzle-tile "p" at bounding box center [322, 67] width 18 height 18
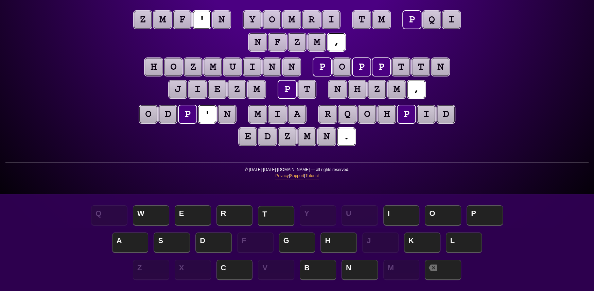
click at [278, 213] on span "T" at bounding box center [276, 216] width 36 height 20
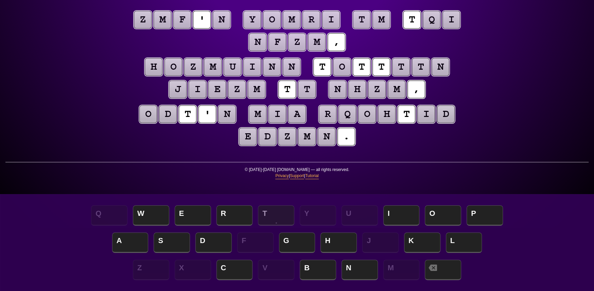
click at [338, 64] on puzzle-tile "o" at bounding box center [342, 67] width 18 height 18
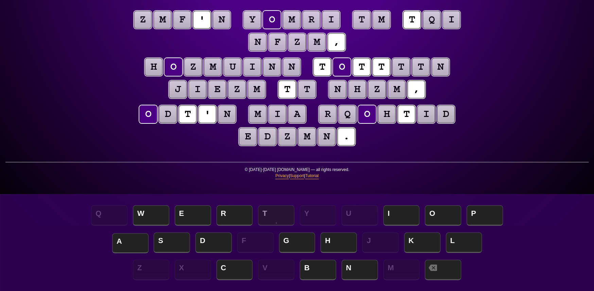
click at [132, 242] on span "A" at bounding box center [130, 243] width 36 height 20
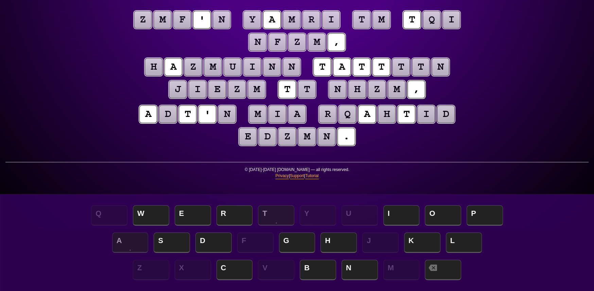
click at [406, 64] on puzzle-tile "t" at bounding box center [401, 67] width 18 height 18
drag, startPoint x: 442, startPoint y: 212, endPoint x: 445, endPoint y: 184, distance: 28.4
click at [442, 210] on span "O" at bounding box center [443, 215] width 36 height 20
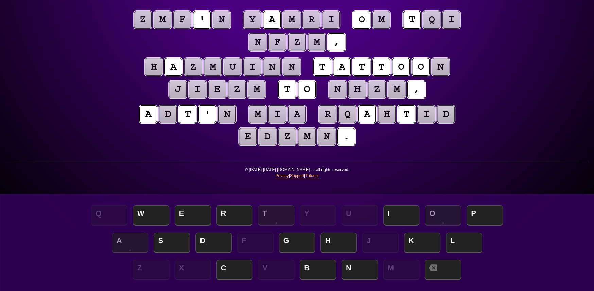
click at [438, 71] on puzzle-tile "n" at bounding box center [441, 67] width 18 height 18
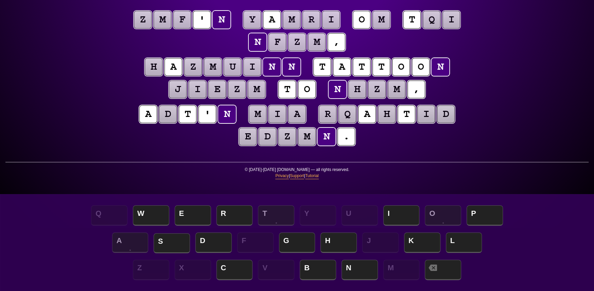
click at [168, 238] on span "S" at bounding box center [172, 243] width 36 height 20
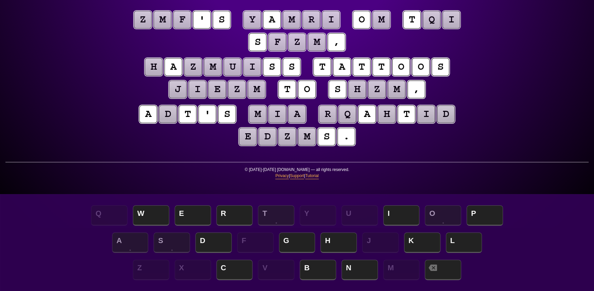
click at [156, 64] on puzzle-tile "h" at bounding box center [154, 67] width 18 height 18
click at [342, 242] on span "H" at bounding box center [339, 243] width 36 height 20
click at [195, 71] on puzzle-tile "z" at bounding box center [193, 67] width 18 height 18
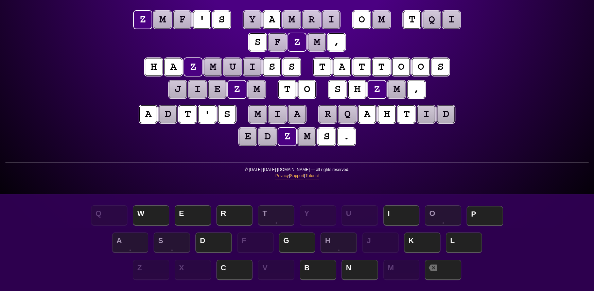
click at [490, 212] on span "P" at bounding box center [485, 216] width 36 height 20
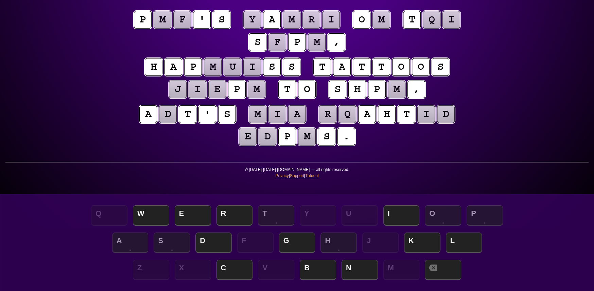
click at [216, 67] on puzzle-tile "m" at bounding box center [213, 67] width 18 height 18
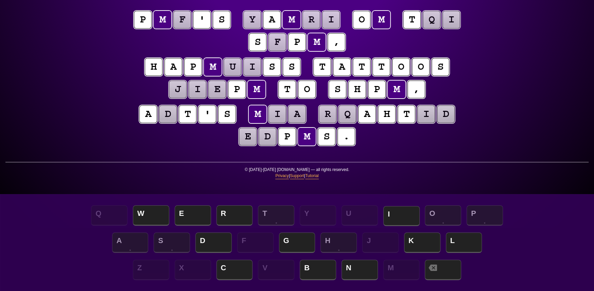
click at [407, 213] on span "I" at bounding box center [402, 216] width 36 height 20
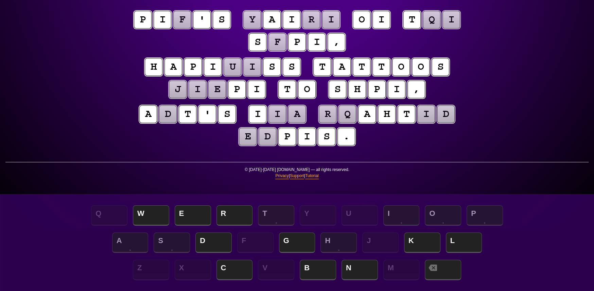
click at [237, 61] on puzzle-tile "u" at bounding box center [233, 67] width 18 height 18
click at [368, 271] on span "N" at bounding box center [360, 270] width 36 height 20
click at [252, 67] on puzzle-tile "i" at bounding box center [252, 67] width 18 height 18
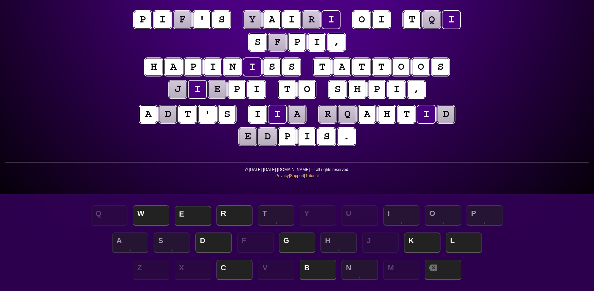
click at [207, 214] on span "E" at bounding box center [193, 216] width 36 height 20
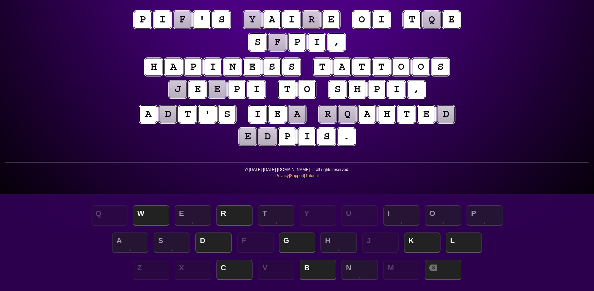
click at [536, 87] on div "e n t r o p y Hints ★ ☆ ☆ Game Info Player Prefs Reset Board p i f ' s y a i r …" at bounding box center [297, 82] width 594 height 291
click at [237, 67] on puzzle-tile "n" at bounding box center [233, 67] width 18 height 18
click at [460, 240] on span "L" at bounding box center [464, 243] width 36 height 20
click at [162, 61] on puzzle-tile "h" at bounding box center [154, 67] width 18 height 18
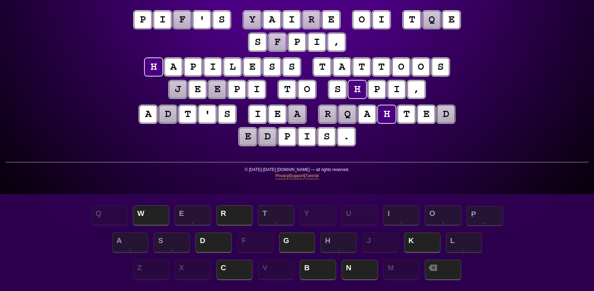
click at [485, 212] on span "P" at bounding box center [485, 216] width 36 height 20
click at [209, 73] on puzzle-tile "i" at bounding box center [213, 67] width 18 height 18
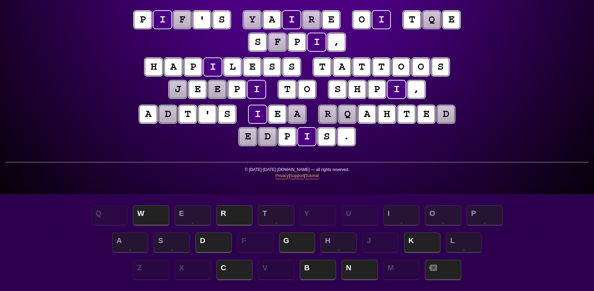
click at [195, 73] on puzzle-tile "p" at bounding box center [193, 67] width 18 height 18
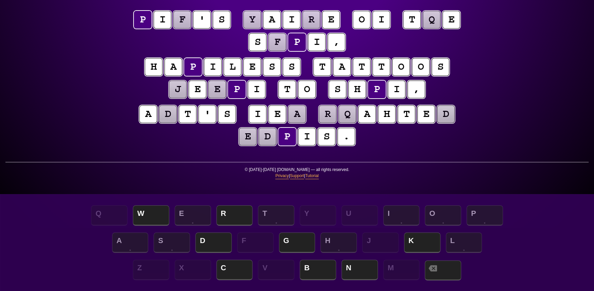
click at [451, 270] on span at bounding box center [443, 270] width 36 height 20
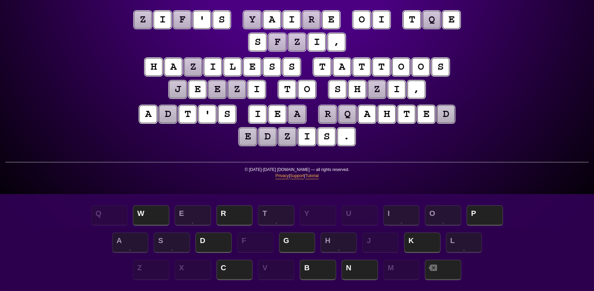
click at [159, 66] on puzzle-tile "h" at bounding box center [154, 67] width 18 height 18
click at [486, 215] on span "P" at bounding box center [485, 216] width 36 height 20
click at [196, 67] on puzzle-tile "z" at bounding box center [193, 67] width 18 height 18
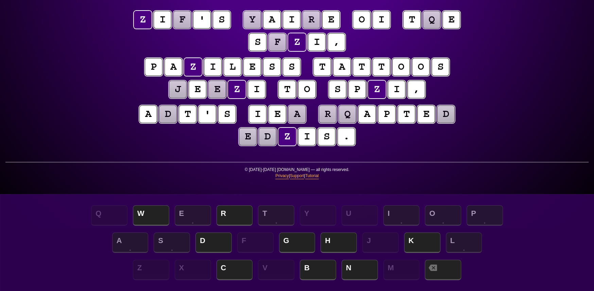
click at [220, 69] on puzzle-tile "i" at bounding box center [213, 67] width 18 height 18
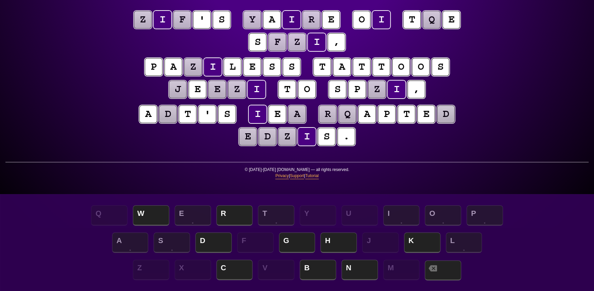
click at [444, 268] on span at bounding box center [443, 270] width 36 height 20
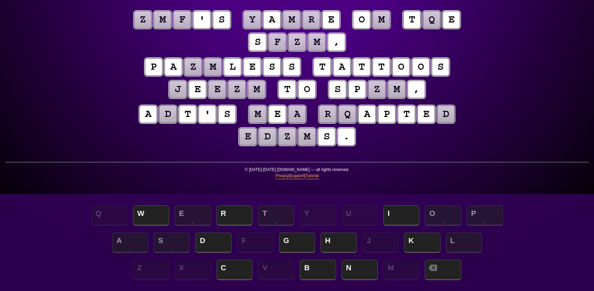
click at [197, 64] on puzzle-tile "z" at bounding box center [193, 67] width 18 height 18
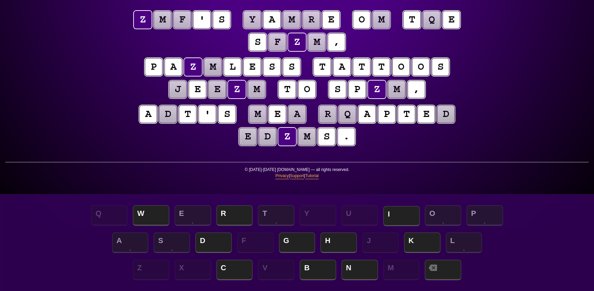
click at [413, 216] on span "I" at bounding box center [402, 216] width 36 height 20
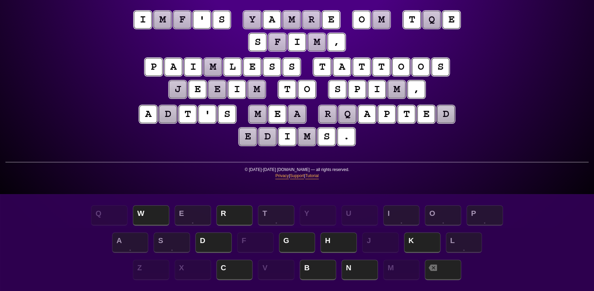
click at [217, 68] on puzzle-tile "m" at bounding box center [213, 67] width 18 height 18
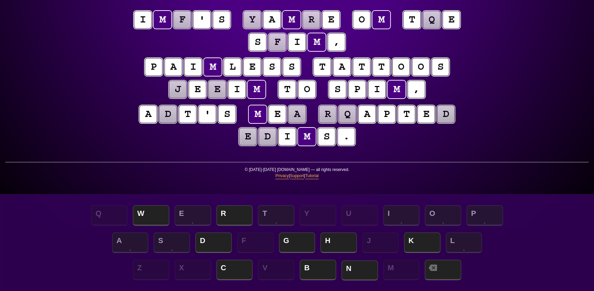
click at [367, 267] on span "N" at bounding box center [360, 270] width 36 height 20
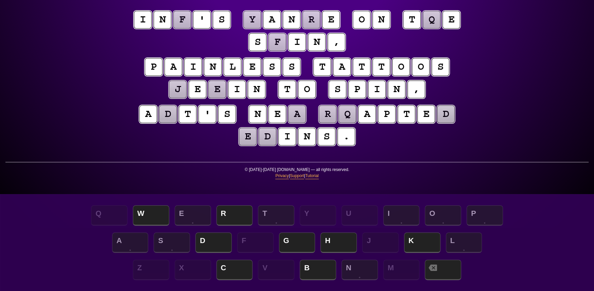
click at [285, 45] on puzzle-tile "f" at bounding box center [278, 42] width 18 height 18
click at [434, 19] on puzzle-tile "q" at bounding box center [432, 20] width 18 height 18
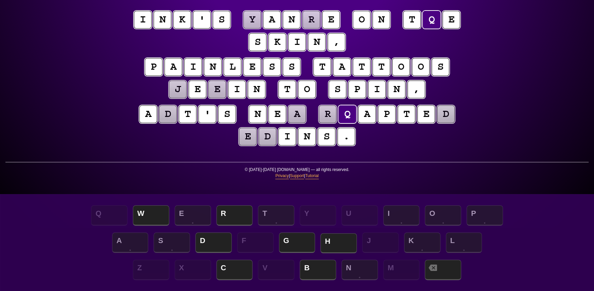
click at [342, 239] on span "H" at bounding box center [339, 243] width 36 height 20
click at [330, 110] on puzzle-tile "r" at bounding box center [328, 114] width 18 height 18
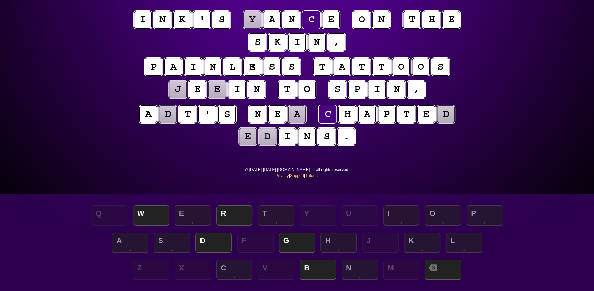
click at [453, 117] on puzzle-tile "d" at bounding box center [446, 114] width 18 height 18
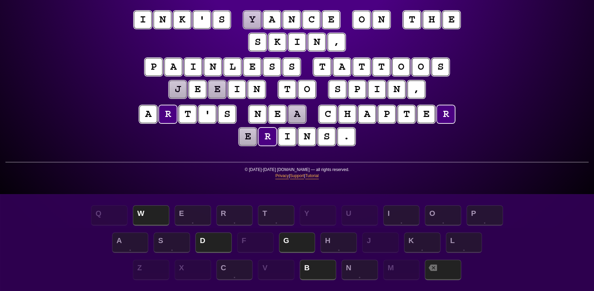
click at [256, 139] on puzzle-tile "e" at bounding box center [248, 137] width 18 height 18
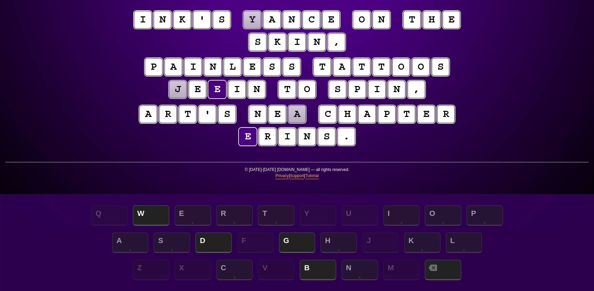
click at [303, 112] on puzzle-tile "a" at bounding box center [297, 114] width 18 height 18
click at [253, 139] on puzzle-tile "e" at bounding box center [248, 137] width 18 height 18
click at [173, 89] on puzzle-tile "j" at bounding box center [178, 90] width 18 height 18
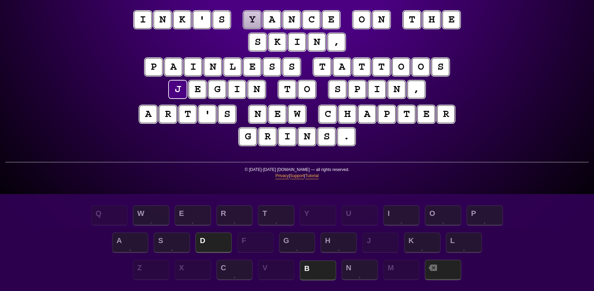
click at [322, 265] on span "B" at bounding box center [318, 270] width 36 height 20
click at [255, 17] on puzzle-tile "y" at bounding box center [252, 20] width 18 height 18
click at [215, 238] on span "D" at bounding box center [214, 243] width 36 height 20
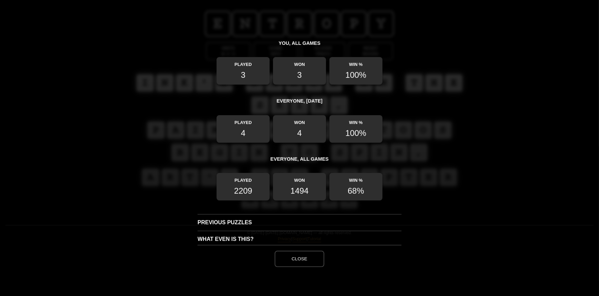
scroll to position [181, 0]
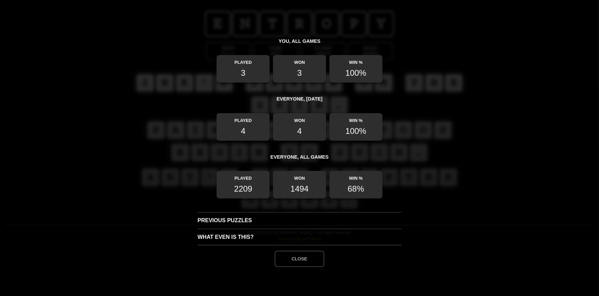
click at [295, 259] on button "Close" at bounding box center [300, 259] width 50 height 16
